Goal: Information Seeking & Learning: Understand process/instructions

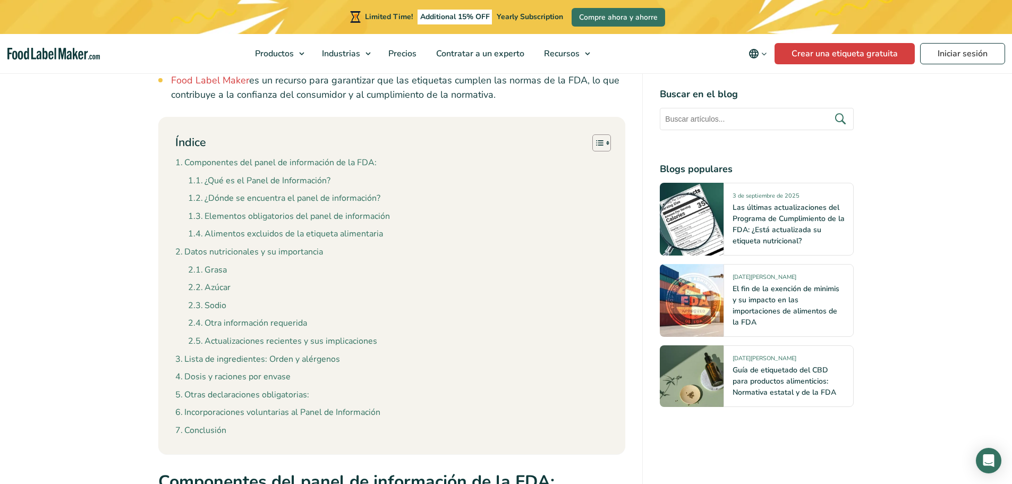
scroll to position [797, 0]
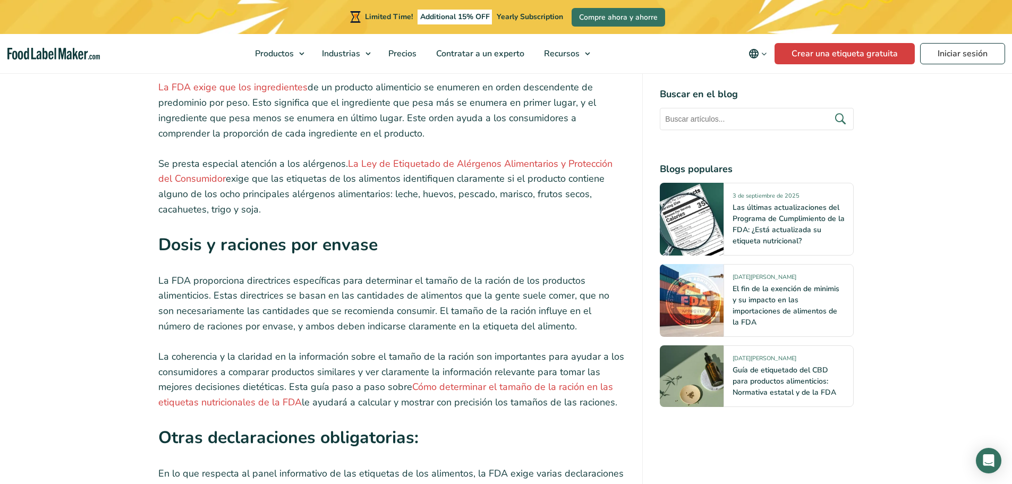
scroll to position [4265, 0]
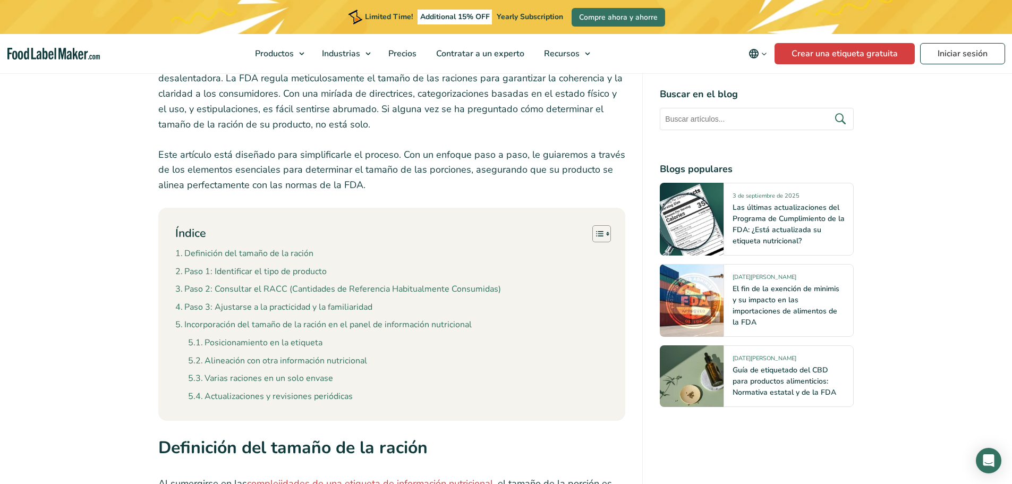
scroll to position [425, 0]
